Goal: Information Seeking & Learning: Learn about a topic

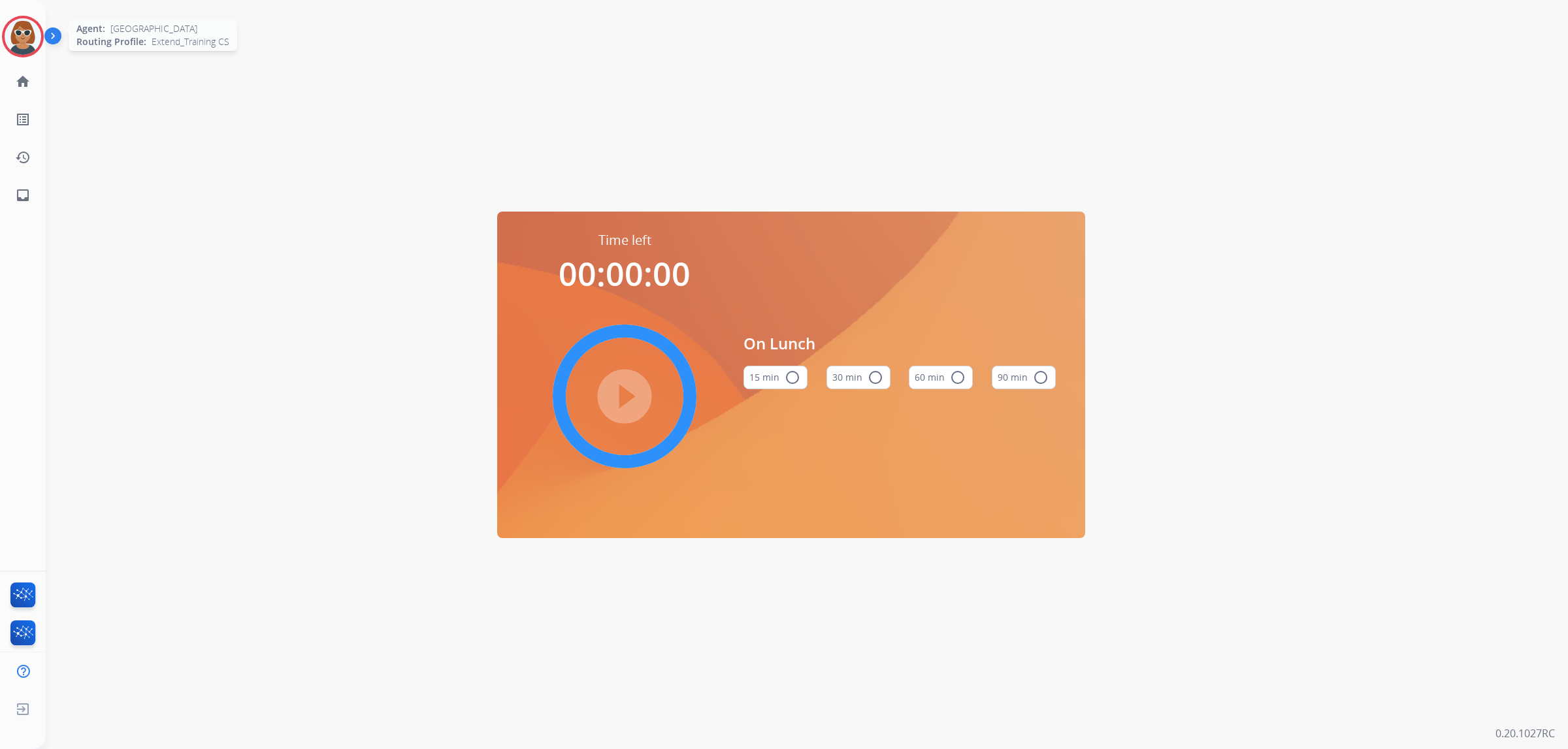
click at [20, 38] on img at bounding box center [23, 36] width 36 height 36
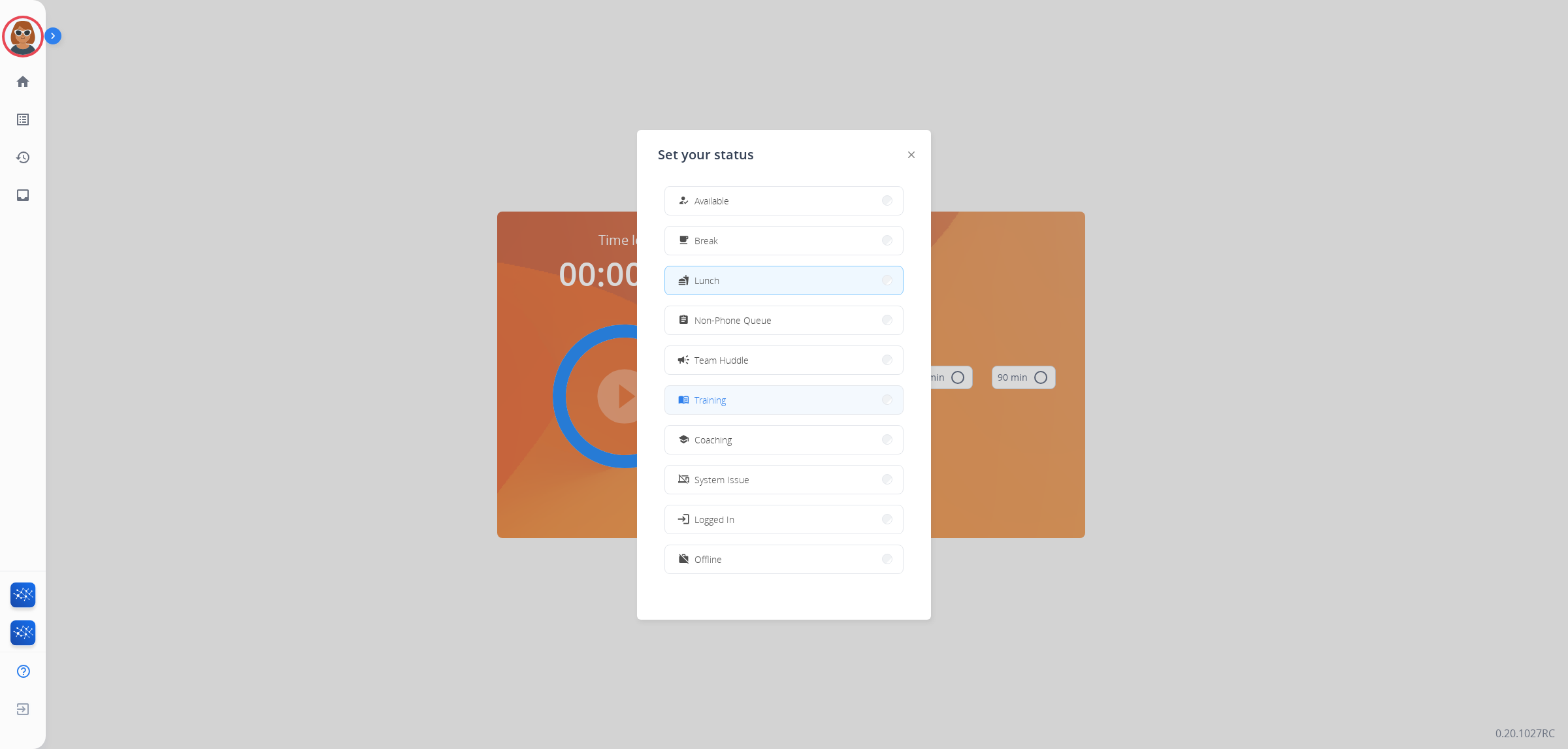
scroll to position [4, 0]
click at [743, 397] on button "menu_book Training" at bounding box center [784, 396] width 238 height 28
